Goal: Task Accomplishment & Management: Use online tool/utility

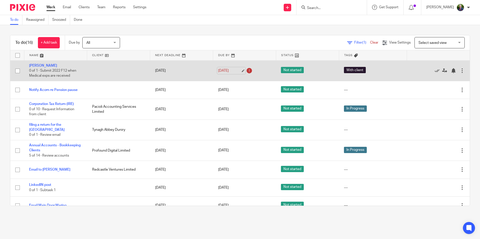
click at [235, 70] on link "12 Sep 2025" at bounding box center [229, 70] width 23 height 5
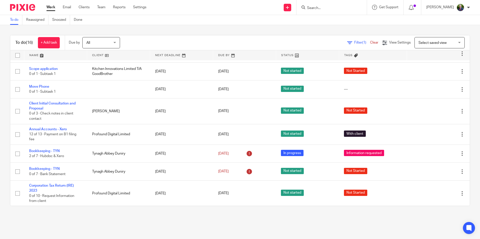
scroll to position [171, 0]
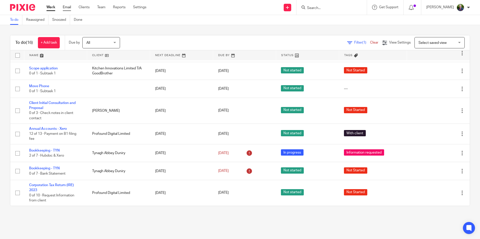
click at [68, 8] on link "Email" at bounding box center [67, 7] width 8 height 5
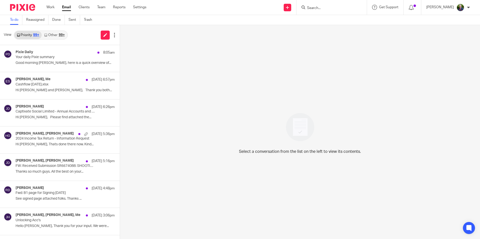
click at [56, 33] on link "Other 99+" at bounding box center [54, 35] width 25 height 8
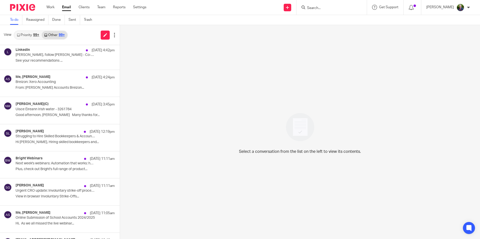
scroll to position [577, 0]
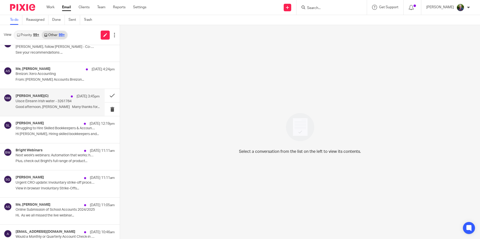
click at [53, 101] on p "Uisce Éireann Irish water - 3261784" at bounding box center [49, 101] width 67 height 4
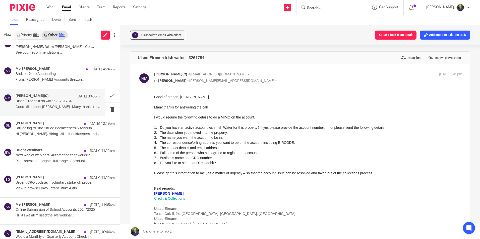
scroll to position [0, 0]
click at [397, 34] on button "Create task from email" at bounding box center [395, 35] width 41 height 9
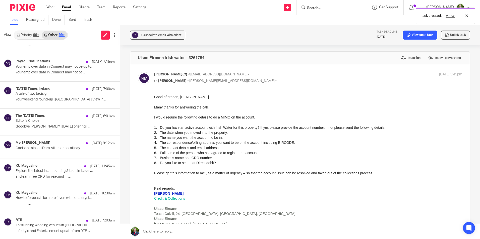
scroll to position [196, 0]
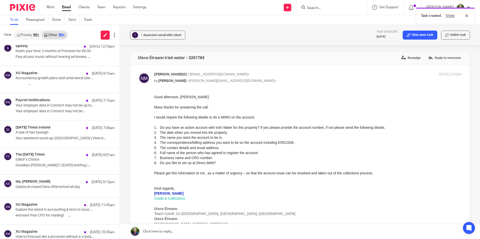
click at [28, 35] on link "Priority 99+" at bounding box center [27, 35] width 27 height 8
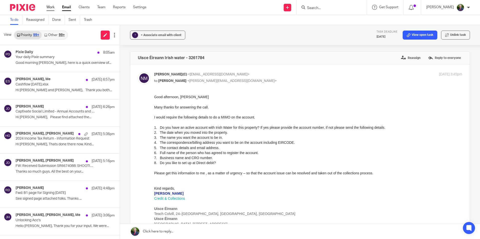
click at [52, 7] on link "Work" at bounding box center [50, 7] width 8 height 5
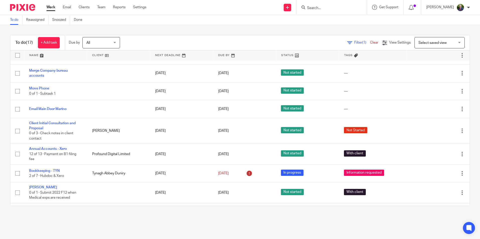
scroll to position [166, 0]
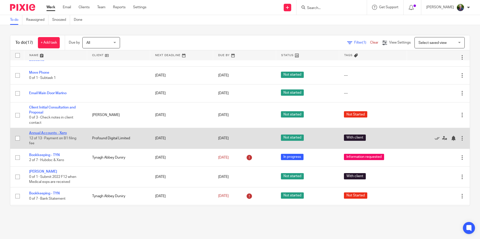
click at [55, 134] on link "Annual Accounts - Xero" at bounding box center [48, 133] width 38 height 4
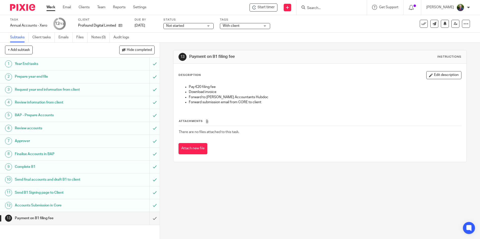
click at [46, 204] on h1 "Accounts Submission in Core" at bounding box center [58, 206] width 86 height 8
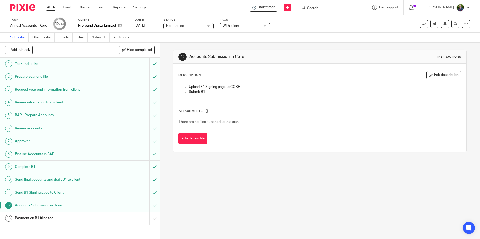
click at [42, 181] on h1 "Send final accounts and draft B1 to client" at bounding box center [58, 180] width 86 height 8
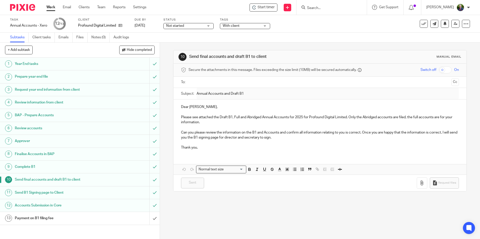
click at [30, 167] on h1 "Complete B1" at bounding box center [58, 167] width 86 height 8
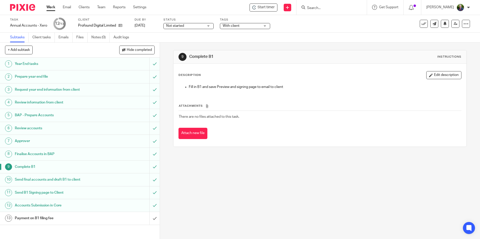
click at [40, 204] on h1 "Accounts Submission in Core" at bounding box center [58, 206] width 86 height 8
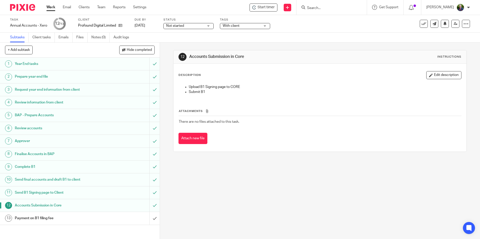
click at [35, 219] on h1 "Payment on B1 filing fee" at bounding box center [58, 219] width 86 height 8
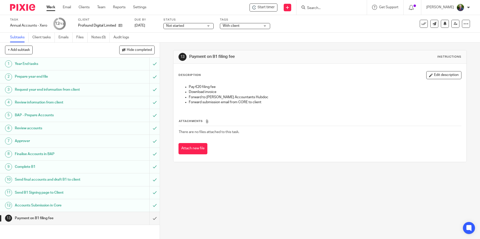
click at [202, 25] on span "Not started" at bounding box center [185, 25] width 38 height 5
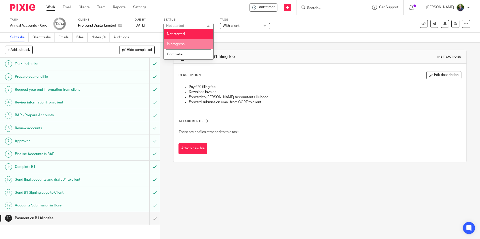
click at [193, 42] on li "In progress" at bounding box center [189, 44] width 50 height 10
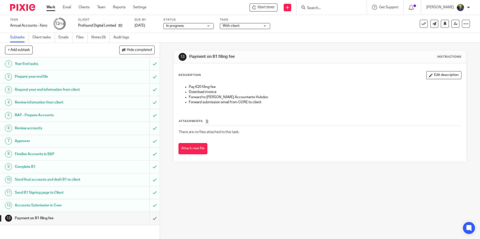
click at [252, 24] on span "With client" at bounding box center [242, 25] width 38 height 5
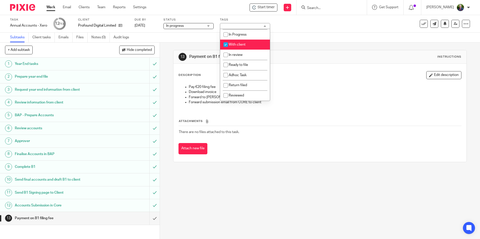
scroll to position [35, 0]
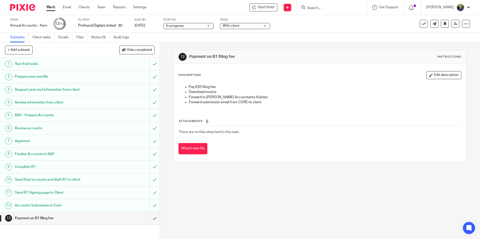
click at [318, 34] on div "Subtasks Client tasks Emails Files Notes (0) Audit logs" at bounding box center [240, 38] width 480 height 10
click at [50, 8] on link "Work" at bounding box center [50, 7] width 9 height 5
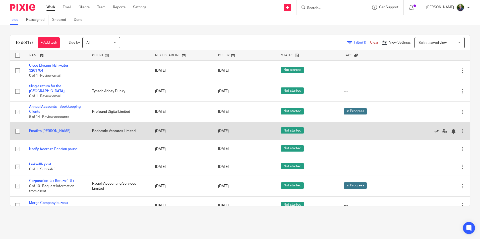
click at [434, 130] on icon at bounding box center [436, 131] width 5 height 5
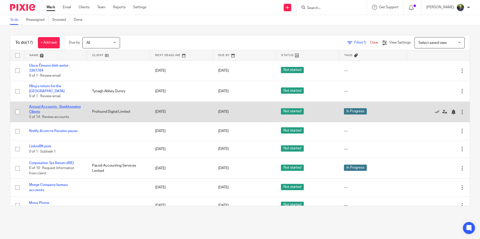
click at [49, 110] on link "Annual Accounts - Bookkeeping Clients" at bounding box center [54, 109] width 51 height 9
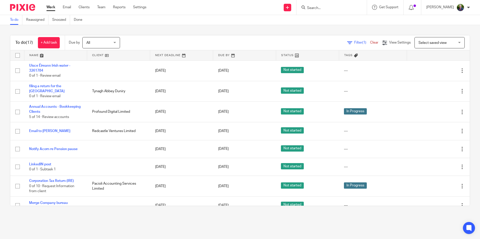
click at [340, 8] on input "Search" at bounding box center [328, 8] width 45 height 5
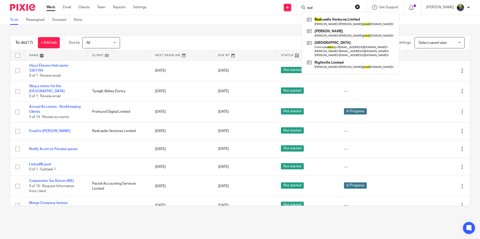
type input "red"
click button "submit" at bounding box center [0, 0] width 0 height 0
click at [348, 21] on link at bounding box center [350, 22] width 90 height 12
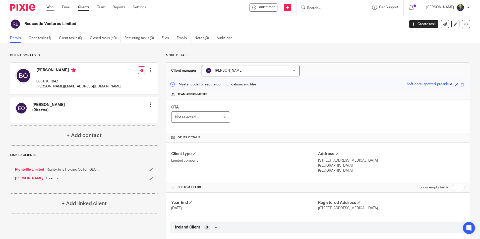
click at [51, 7] on link "Work" at bounding box center [50, 7] width 8 height 5
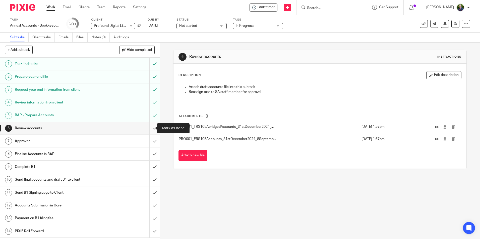
click at [151, 128] on input "submit" at bounding box center [80, 128] width 160 height 13
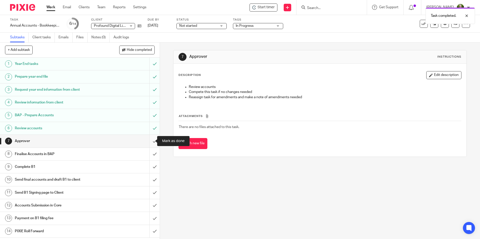
click at [148, 142] on input "submit" at bounding box center [80, 141] width 160 height 13
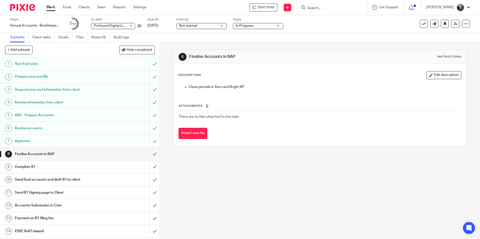
click at [248, 26] on span "In Progress" at bounding box center [245, 26] width 18 height 4
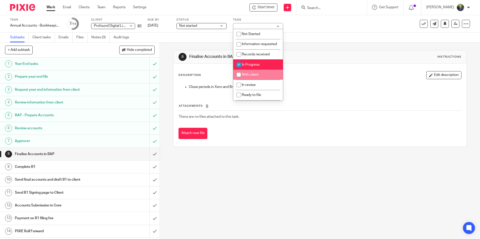
click at [258, 77] on span "With client" at bounding box center [250, 75] width 17 height 4
checkbox input "true"
click at [248, 66] on span "In Progress" at bounding box center [251, 65] width 18 height 4
checkbox input "false"
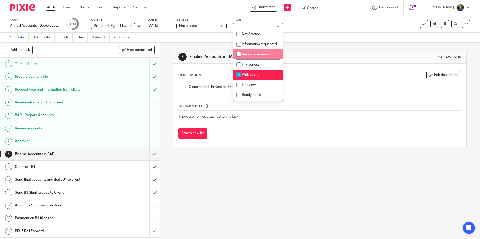
click at [207, 29] on div "Not started Not started" at bounding box center [201, 26] width 50 height 6
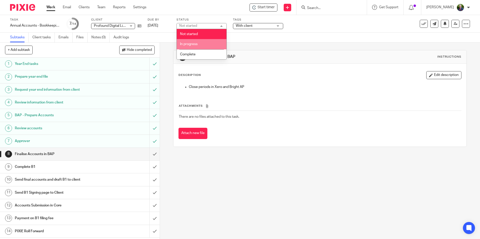
click at [200, 42] on li "In progress" at bounding box center [202, 44] width 50 height 10
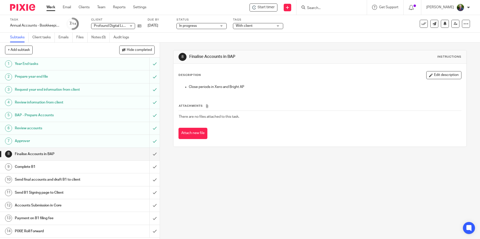
click at [166, 85] on div "8 Finalise Accounts in BAP Instructions Description Edit description Close peri…" at bounding box center [320, 141] width 320 height 197
click at [52, 8] on link "Work" at bounding box center [50, 7] width 9 height 5
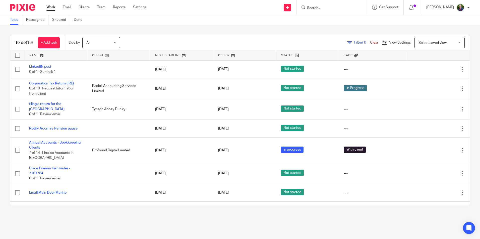
click at [354, 43] on span "Filter (1)" at bounding box center [362, 43] width 16 height 4
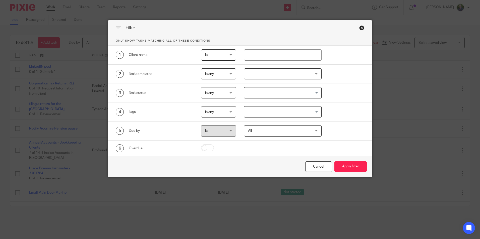
click at [272, 72] on div at bounding box center [283, 73] width 78 height 11
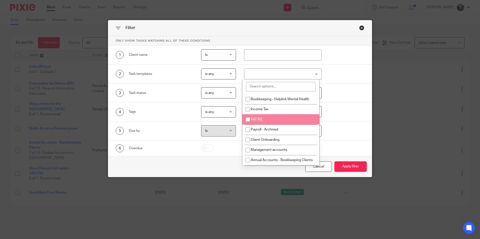
click at [87, 214] on div "Filter Only show tasks matching all of these conditions 1 Client name Is Is Is …" at bounding box center [240, 119] width 480 height 239
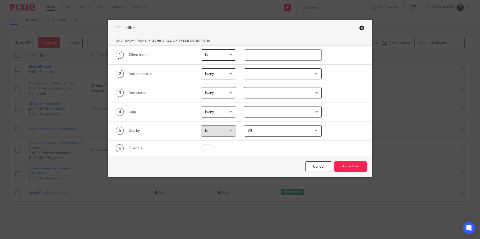
click at [154, 199] on div "Filter Only show tasks matching all of these conditions 1 Client name Is Is Is …" at bounding box center [240, 119] width 480 height 239
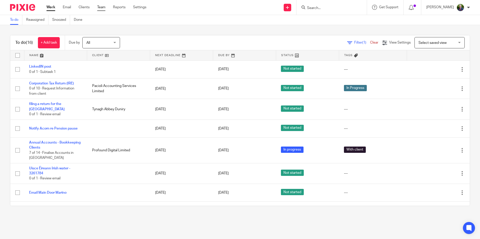
click at [99, 7] on link "Team" at bounding box center [101, 7] width 8 height 5
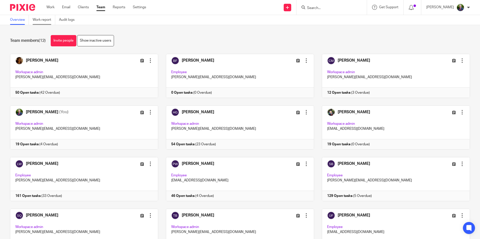
click at [47, 20] on link "Work report" at bounding box center [44, 20] width 23 height 10
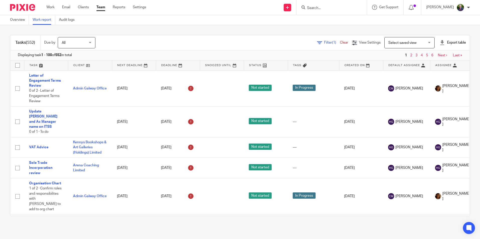
click at [324, 43] on span "Filter (1)" at bounding box center [332, 43] width 16 height 4
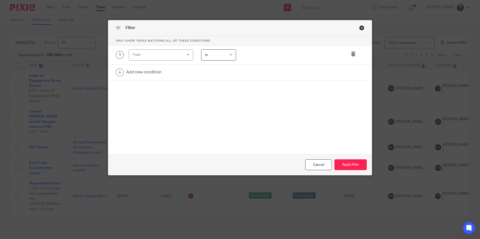
click at [171, 54] on div "Field" at bounding box center [157, 55] width 48 height 11
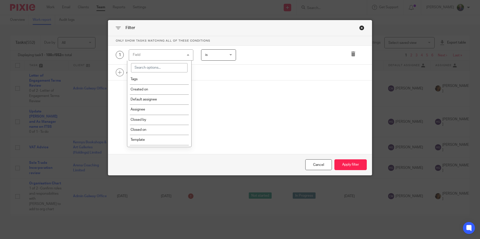
scroll to position [50, 0]
click at [156, 122] on li "Template" at bounding box center [159, 122] width 64 height 10
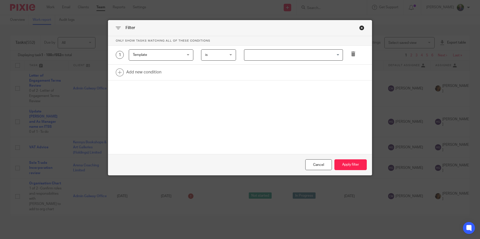
click at [252, 56] on input "Search for option" at bounding box center [292, 55] width 95 height 9
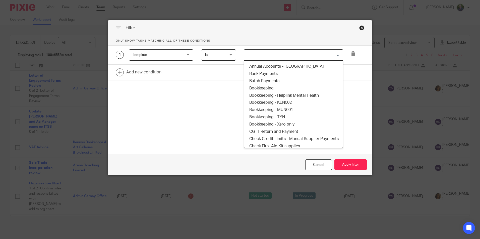
scroll to position [0, 0]
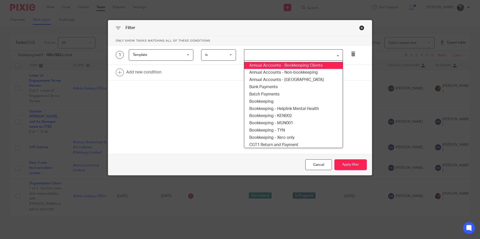
click at [297, 67] on li "Annual Accounts - Bookkeeping Clients" at bounding box center [293, 65] width 98 height 7
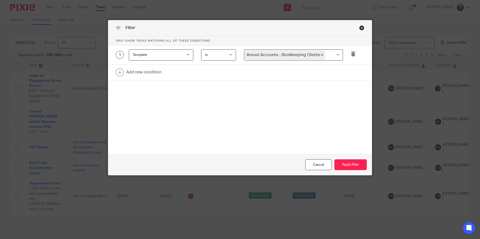
click at [325, 54] on input "Search for option" at bounding box center [332, 55] width 15 height 9
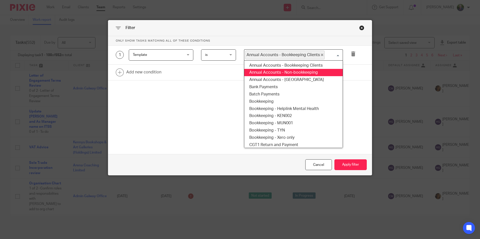
click at [310, 70] on li "Annual Accounts - Non-bookkeeping" at bounding box center [293, 72] width 98 height 7
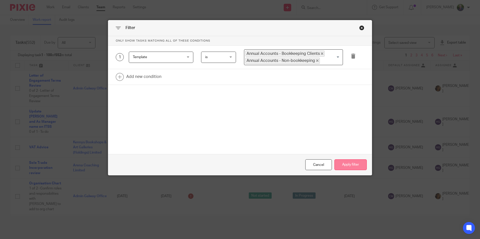
click at [350, 164] on button "Apply filter" at bounding box center [350, 165] width 32 height 11
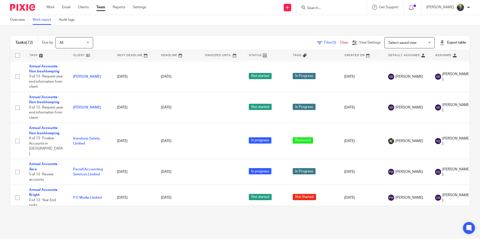
scroll to position [853, 0]
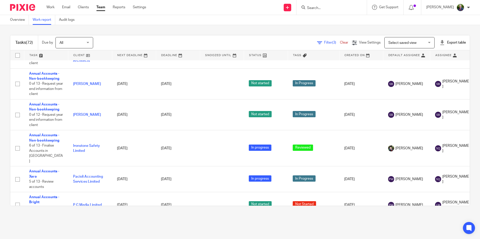
click at [324, 41] on span "Filter (3)" at bounding box center [332, 43] width 16 height 4
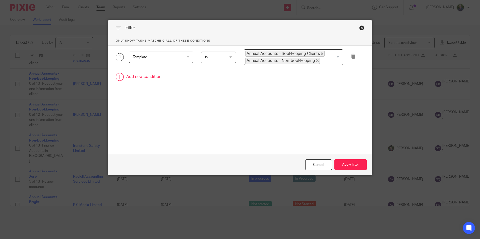
click at [152, 75] on link at bounding box center [239, 77] width 263 height 16
click at [160, 78] on div "Field" at bounding box center [157, 78] width 48 height 11
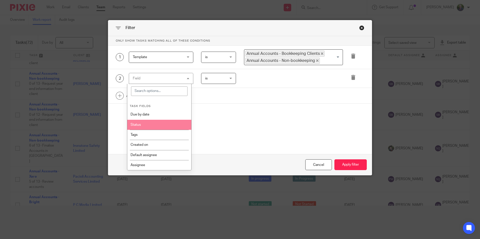
click at [163, 124] on li "Status" at bounding box center [159, 125] width 64 height 10
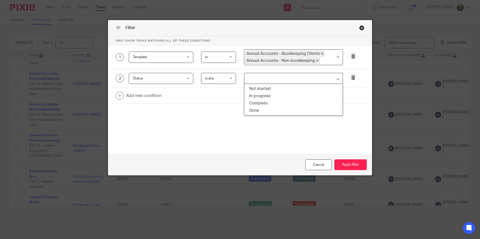
click at [271, 80] on input "Search for option" at bounding box center [292, 78] width 95 height 9
click at [162, 76] on span "Status" at bounding box center [157, 78] width 48 height 11
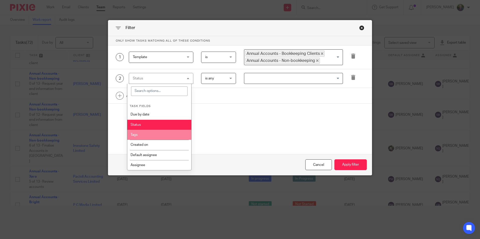
click at [148, 133] on li "Tags" at bounding box center [159, 135] width 64 height 10
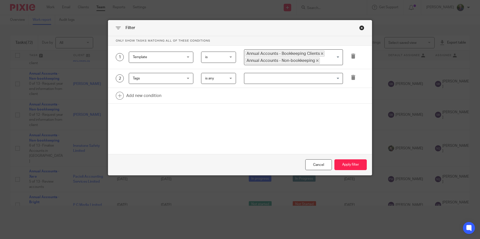
click at [269, 80] on input "Search for option" at bounding box center [292, 78] width 95 height 9
click at [228, 79] on div "is any is any" at bounding box center [218, 78] width 35 height 11
click at [214, 107] on li "is none" at bounding box center [216, 110] width 34 height 10
click at [277, 79] on input "Search for option" at bounding box center [292, 78] width 95 height 9
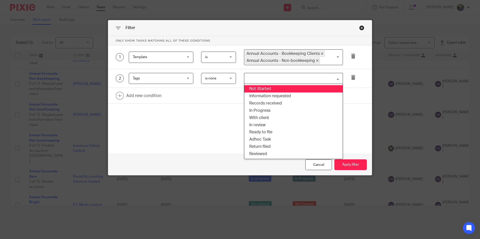
click at [257, 89] on li "Not Started" at bounding box center [293, 88] width 98 height 7
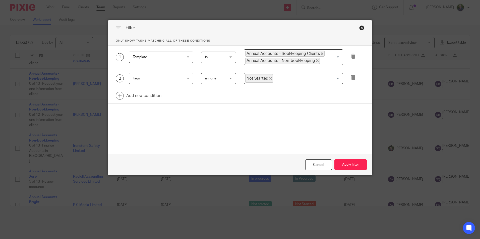
click at [281, 80] on input "Search for option" at bounding box center [306, 78] width 66 height 9
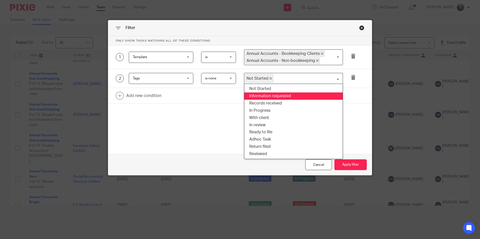
click at [282, 95] on li "Information requested" at bounding box center [293, 96] width 98 height 7
click at [327, 80] on input "Search for option" at bounding box center [331, 78] width 18 height 9
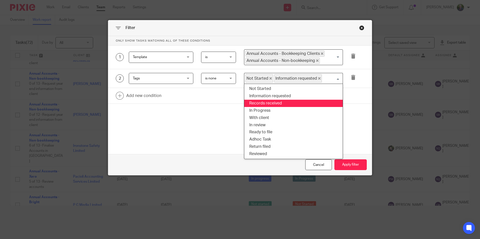
click at [285, 104] on li "Records received" at bounding box center [293, 103] width 98 height 7
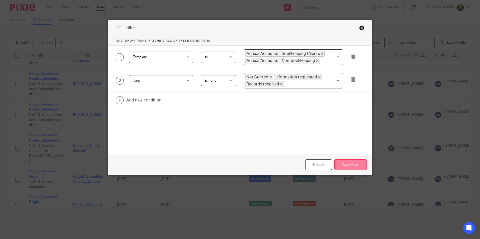
click at [348, 166] on button "Apply filter" at bounding box center [350, 165] width 32 height 11
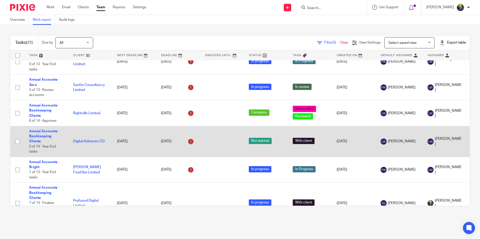
scroll to position [25, 0]
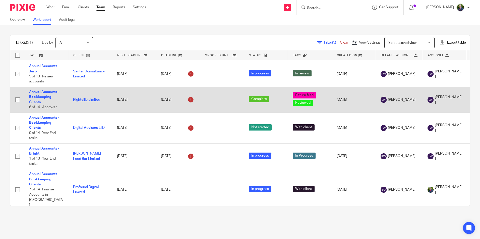
click at [90, 100] on link "Rightville Limited" at bounding box center [86, 100] width 27 height 4
click at [42, 95] on link "Annual Accounts - Bookkeeping Clients" at bounding box center [44, 97] width 30 height 14
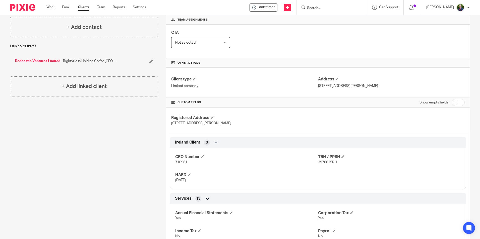
scroll to position [75, 0]
drag, startPoint x: 187, startPoint y: 163, endPoint x: 171, endPoint y: 163, distance: 15.3
click at [171, 163] on div "CRO Number 710961 TRN / PPSN 3976625RH NARD [DATE]" at bounding box center [318, 166] width 296 height 45
copy span "710961"
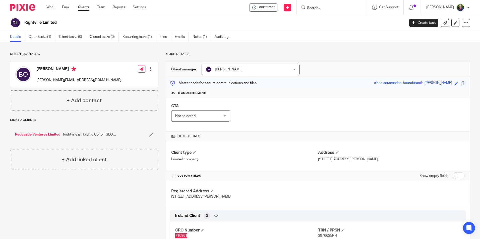
scroll to position [0, 0]
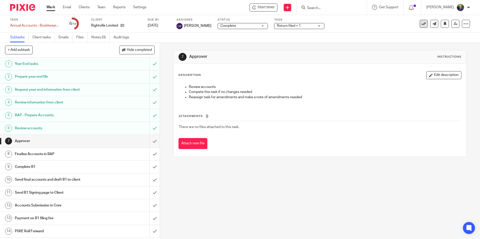
click at [421, 25] on icon at bounding box center [423, 23] width 5 height 5
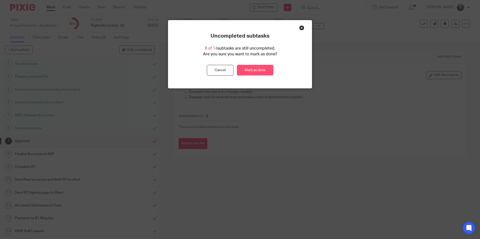
click at [253, 71] on link "Mark as done" at bounding box center [255, 70] width 36 height 11
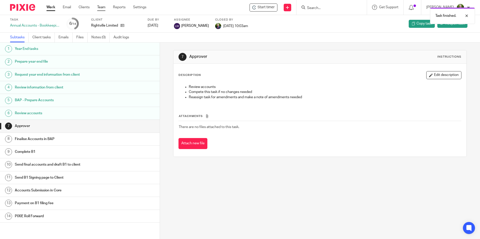
click at [103, 6] on link "Team" at bounding box center [101, 7] width 8 height 5
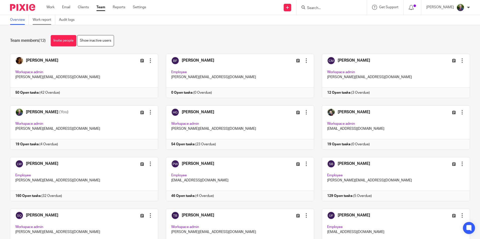
click at [46, 20] on link "Work report" at bounding box center [44, 20] width 23 height 10
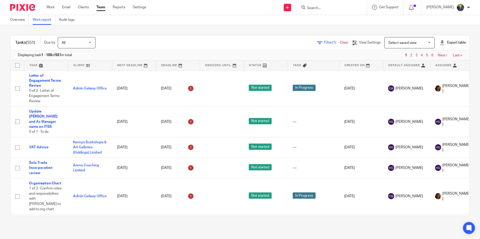
click at [317, 42] on icon at bounding box center [319, 42] width 5 height 5
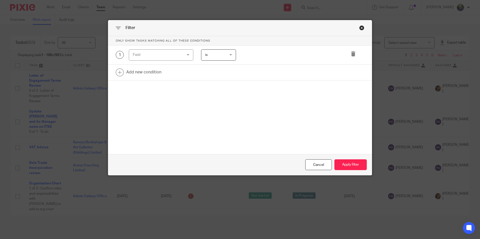
click at [166, 54] on div "Field" at bounding box center [157, 55] width 48 height 11
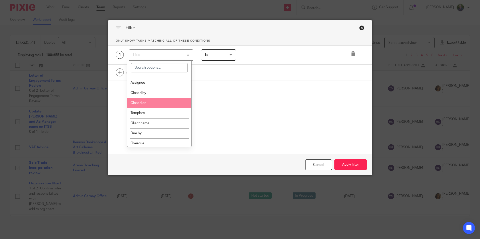
scroll to position [50, 0]
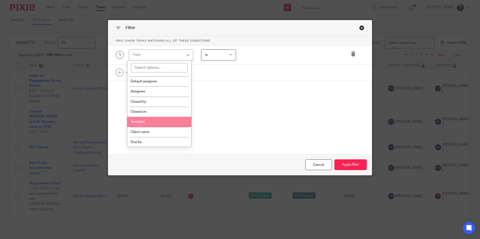
click at [145, 122] on li "Template" at bounding box center [159, 122] width 64 height 10
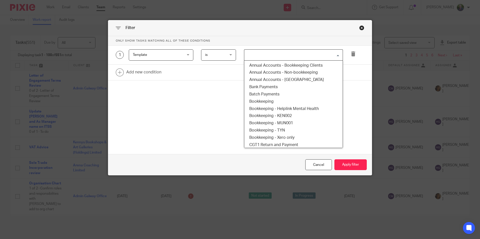
click at [256, 53] on input "Search for option" at bounding box center [292, 55] width 95 height 9
click at [292, 68] on li "Annual Accounts - Bookkeeping Clients" at bounding box center [293, 65] width 98 height 7
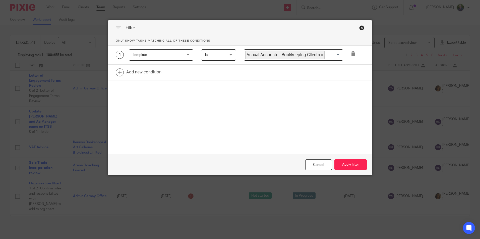
click at [327, 56] on input "Search for option" at bounding box center [332, 55] width 15 height 9
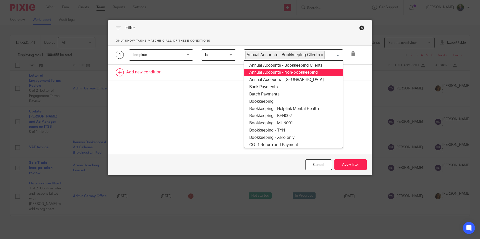
click at [312, 73] on li "Annual Accounts - Non-bookkeeping" at bounding box center [293, 72] width 98 height 7
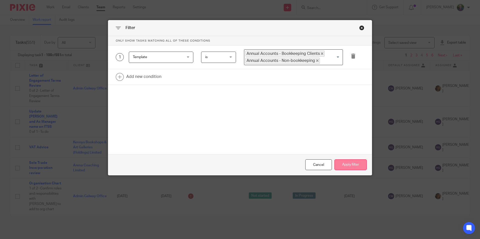
click at [354, 161] on button "Apply filter" at bounding box center [350, 165] width 32 height 11
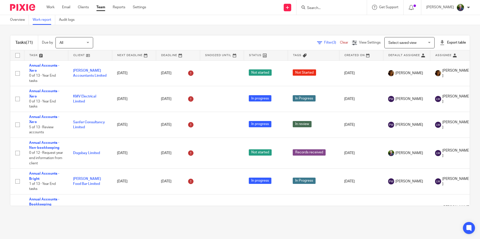
click at [324, 42] on span "Filter (3)" at bounding box center [332, 43] width 16 height 4
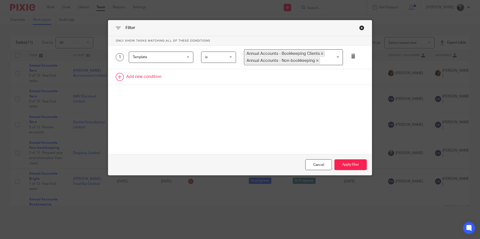
click at [147, 77] on link at bounding box center [239, 77] width 263 height 16
click at [182, 79] on div "Field" at bounding box center [161, 78] width 64 height 11
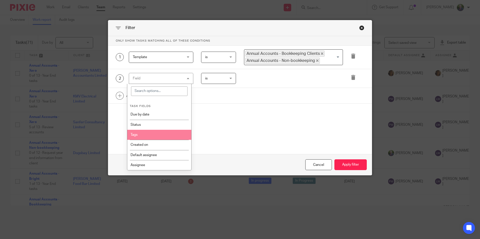
click at [150, 133] on li "Tags" at bounding box center [159, 135] width 64 height 10
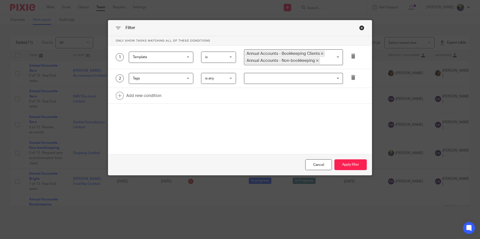
click at [222, 80] on span "is any" at bounding box center [217, 78] width 25 height 11
click at [218, 111] on li "is none" at bounding box center [216, 110] width 34 height 10
click at [222, 81] on span "is none" at bounding box center [217, 78] width 25 height 11
click at [216, 97] on li "is all" at bounding box center [216, 99] width 34 height 10
click at [263, 81] on input "Search for option" at bounding box center [292, 78] width 95 height 9
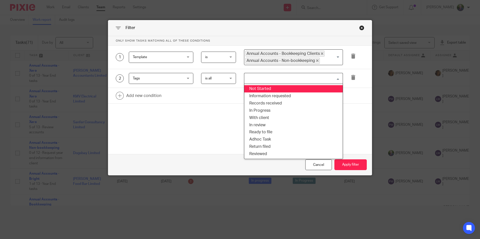
click at [282, 90] on li "Not Started" at bounding box center [293, 88] width 98 height 7
click at [302, 79] on input "Search for option" at bounding box center [306, 78] width 66 height 9
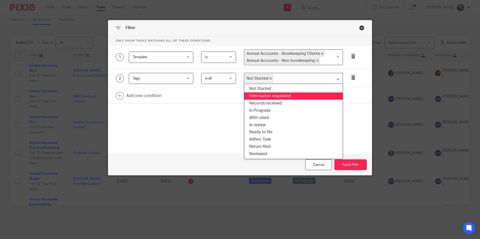
click at [278, 97] on li "Information requested" at bounding box center [293, 96] width 98 height 7
click at [323, 81] on input "Search for option" at bounding box center [331, 78] width 18 height 9
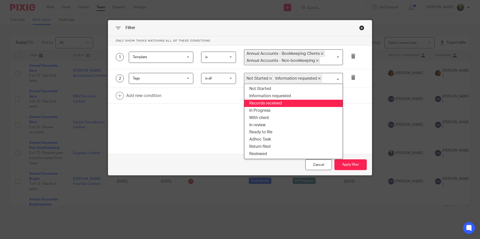
click at [292, 102] on li "Records received" at bounding box center [293, 103] width 98 height 7
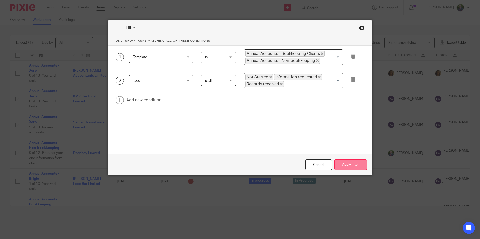
click at [354, 165] on button "Apply filter" at bounding box center [350, 165] width 32 height 11
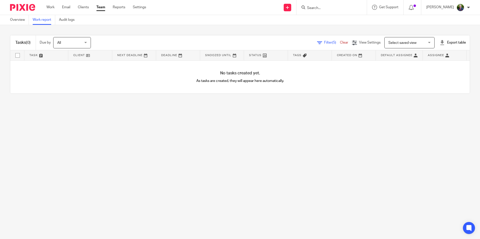
click at [324, 44] on span "Filter (5)" at bounding box center [332, 43] width 16 height 4
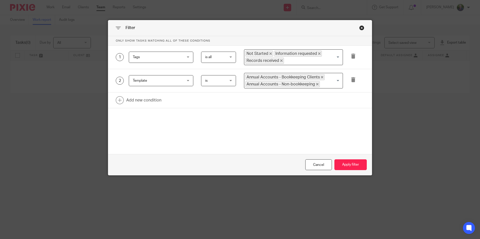
click at [226, 81] on span "is" at bounding box center [217, 81] width 25 height 11
click at [215, 57] on span "is all" at bounding box center [217, 57] width 25 height 11
click at [214, 70] on li "is any" at bounding box center [216, 68] width 34 height 10
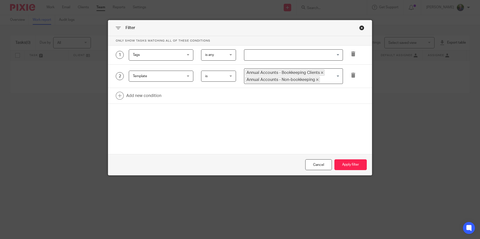
click at [258, 55] on input "Search for option" at bounding box center [292, 55] width 95 height 9
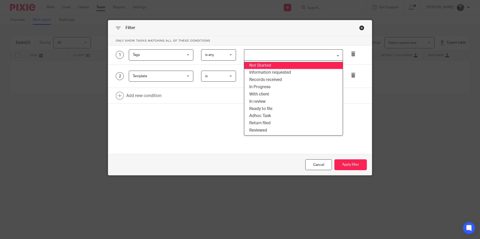
click at [265, 65] on li "Not Started" at bounding box center [293, 65] width 98 height 7
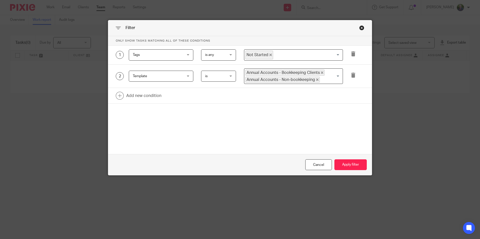
click at [292, 56] on input "Search for option" at bounding box center [306, 55] width 66 height 9
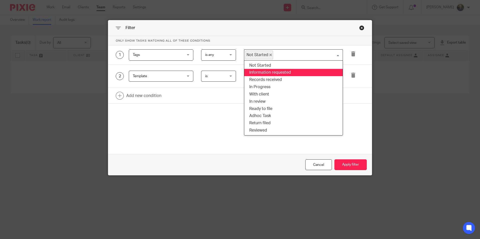
click at [277, 71] on li "Information requested" at bounding box center [293, 72] width 98 height 7
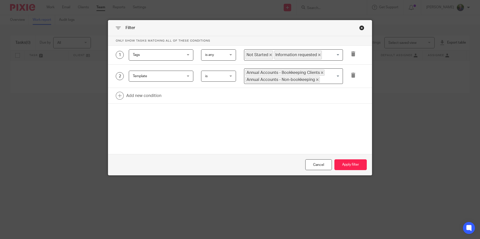
click at [322, 55] on input "Search for option" at bounding box center [331, 55] width 18 height 9
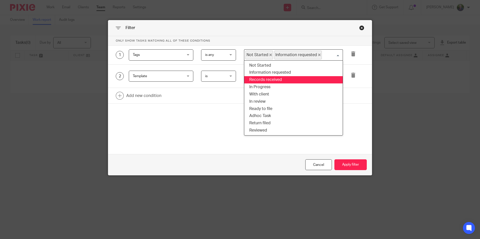
click at [272, 79] on li "Records received" at bounding box center [293, 79] width 98 height 7
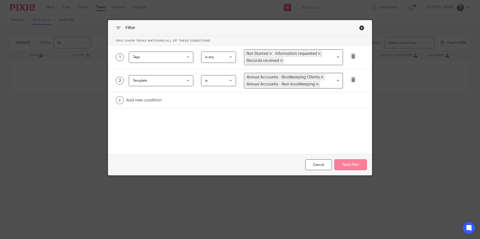
click at [350, 164] on button "Apply filter" at bounding box center [350, 165] width 32 height 11
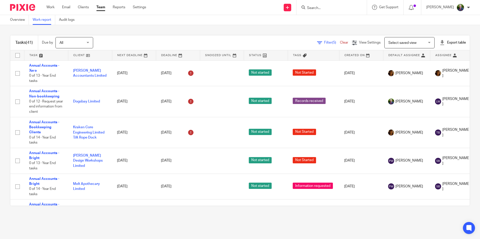
click at [319, 40] on div "Filter (5) Clear" at bounding box center [334, 42] width 35 height 5
click at [324, 42] on span "Filter (5)" at bounding box center [332, 43] width 16 height 4
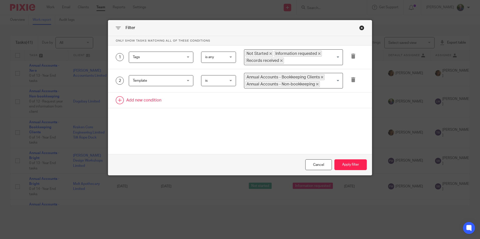
click at [132, 100] on link at bounding box center [239, 101] width 263 height 16
click at [147, 102] on div "Field" at bounding box center [157, 102] width 48 height 11
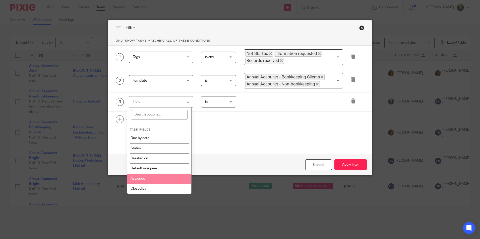
click at [152, 177] on li "Assignee" at bounding box center [159, 179] width 64 height 10
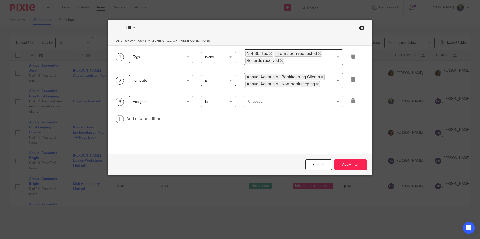
click at [260, 101] on div "Choose..." at bounding box center [286, 102] width 76 height 11
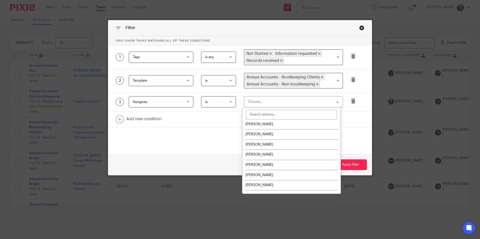
scroll to position [50, 0]
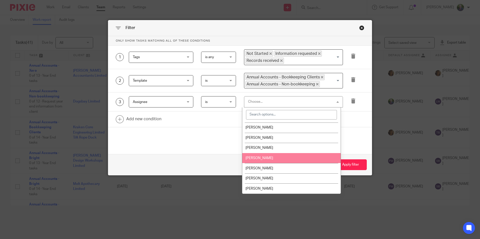
click at [265, 160] on span "[PERSON_NAME]" at bounding box center [259, 159] width 28 height 4
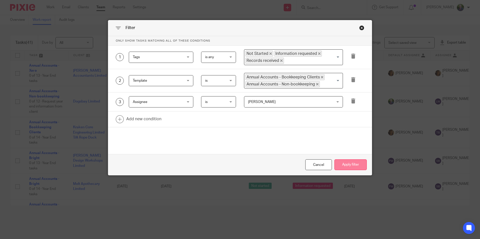
click at [356, 167] on button "Apply filter" at bounding box center [350, 165] width 32 height 11
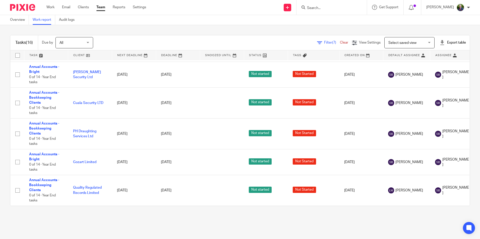
scroll to position [296, 0]
